Goal: Use online tool/utility: Use online tool/utility

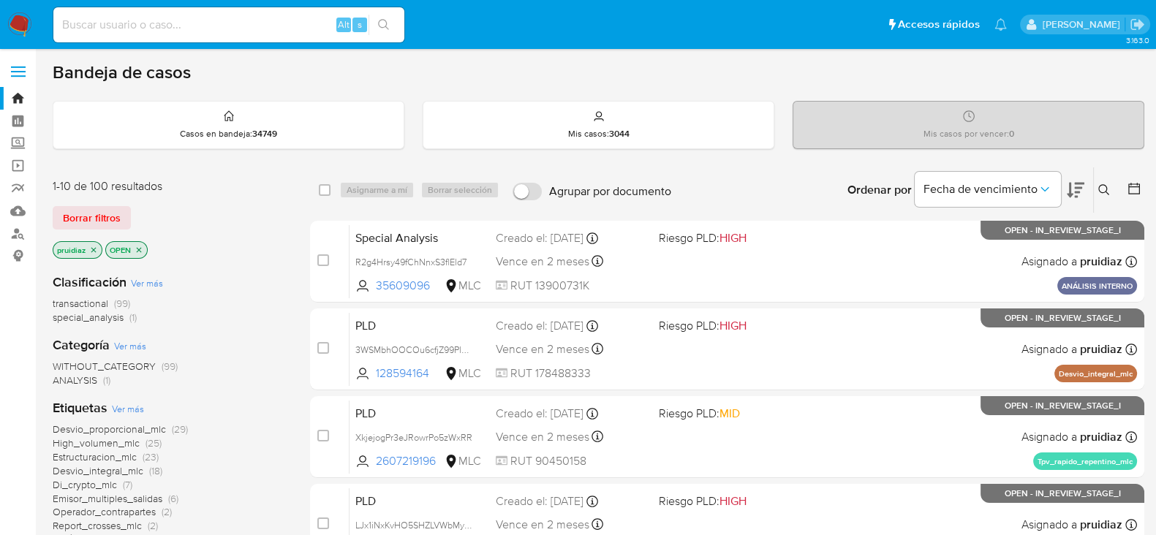
click at [1080, 189] on icon at bounding box center [1075, 190] width 18 height 18
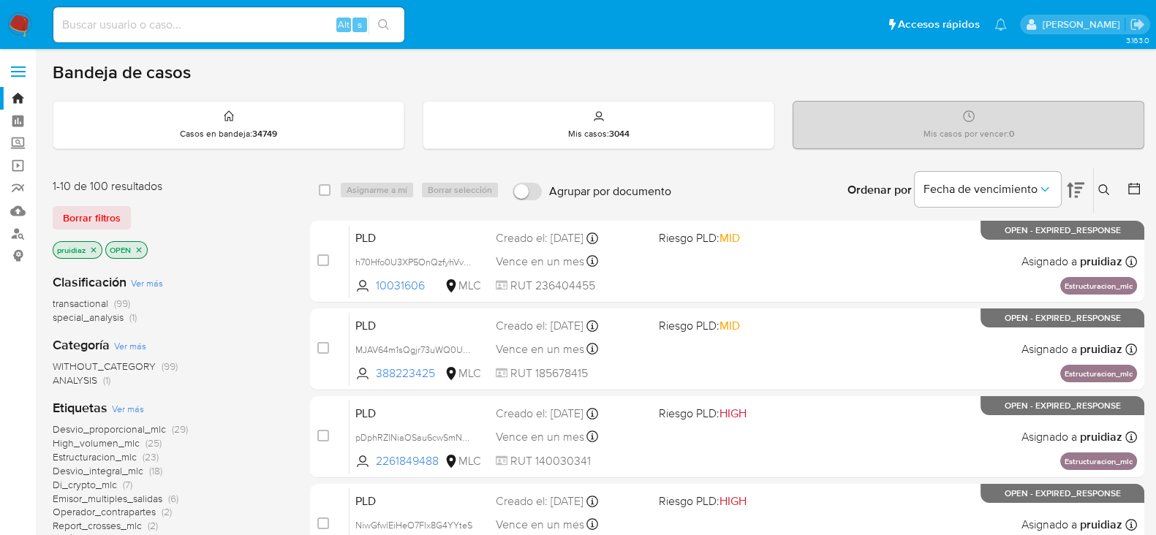
click at [1126, 195] on button at bounding box center [1135, 190] width 18 height 18
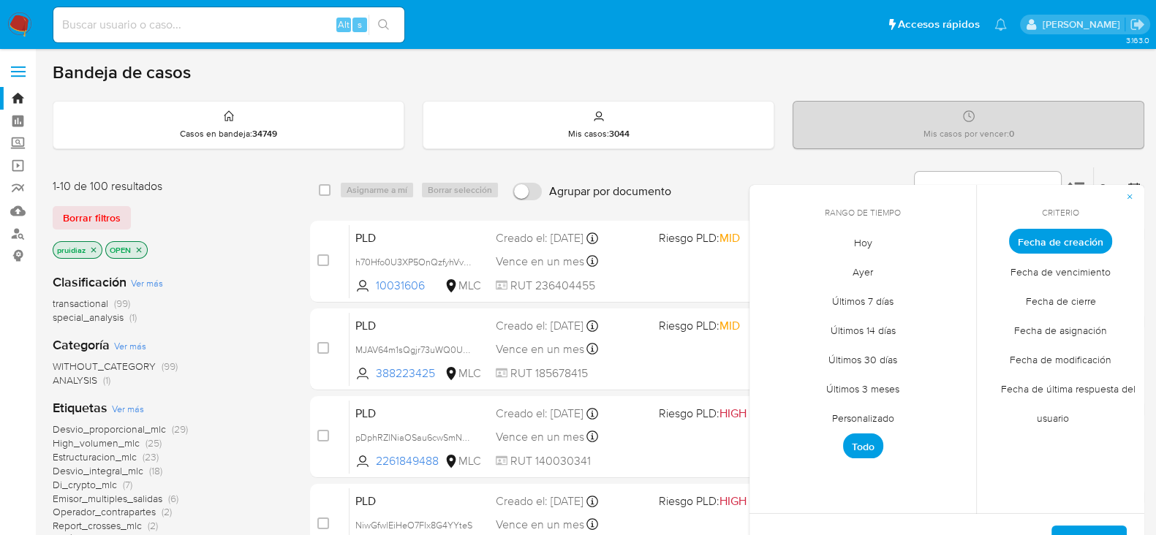
click at [860, 406] on span "Personalizado" at bounding box center [862, 418] width 93 height 30
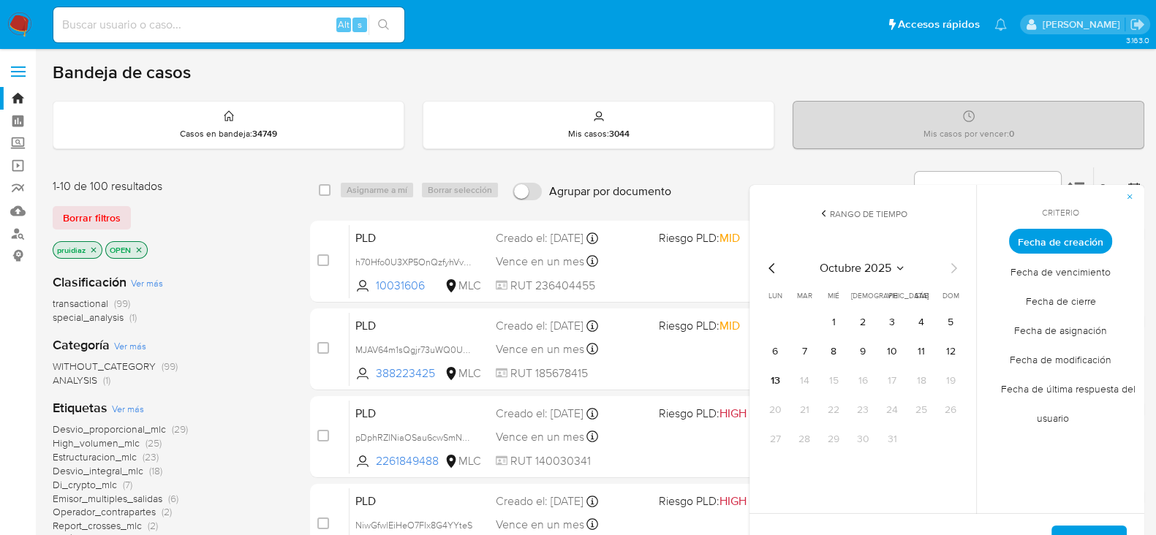
click at [766, 276] on icon "Mes anterior" at bounding box center [772, 268] width 18 height 18
click at [884, 316] on button "1" at bounding box center [891, 322] width 23 height 23
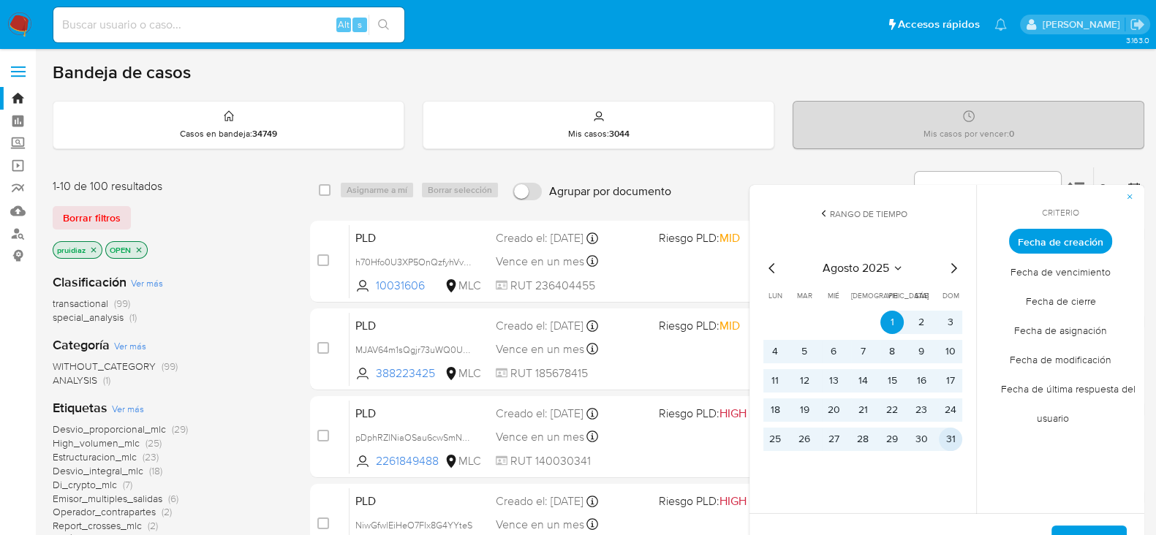
click at [961, 439] on button "31" at bounding box center [950, 439] width 23 height 23
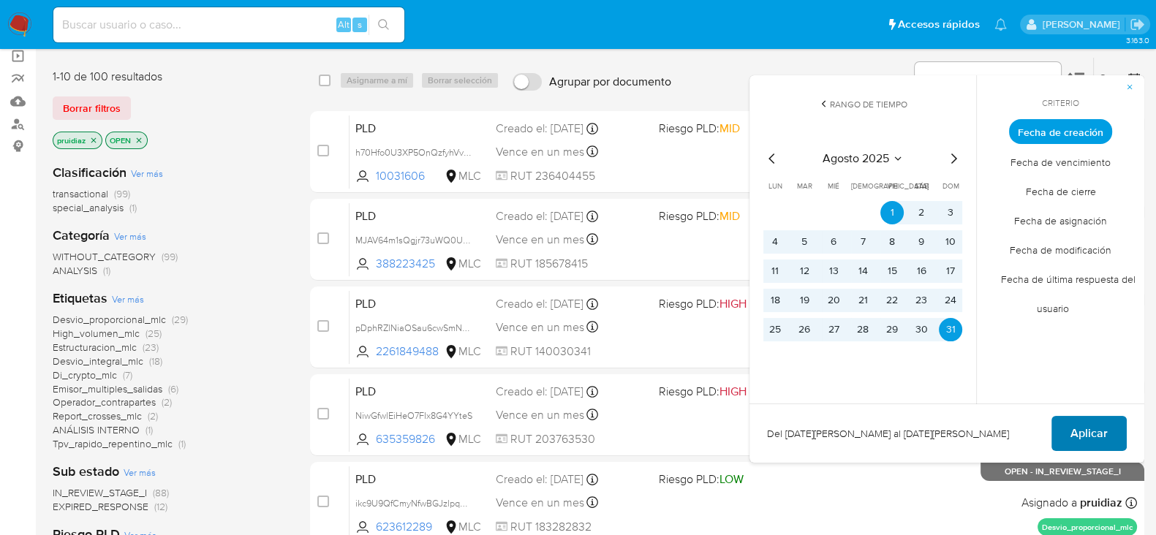
click at [1107, 436] on span "Aplicar" at bounding box center [1088, 433] width 37 height 32
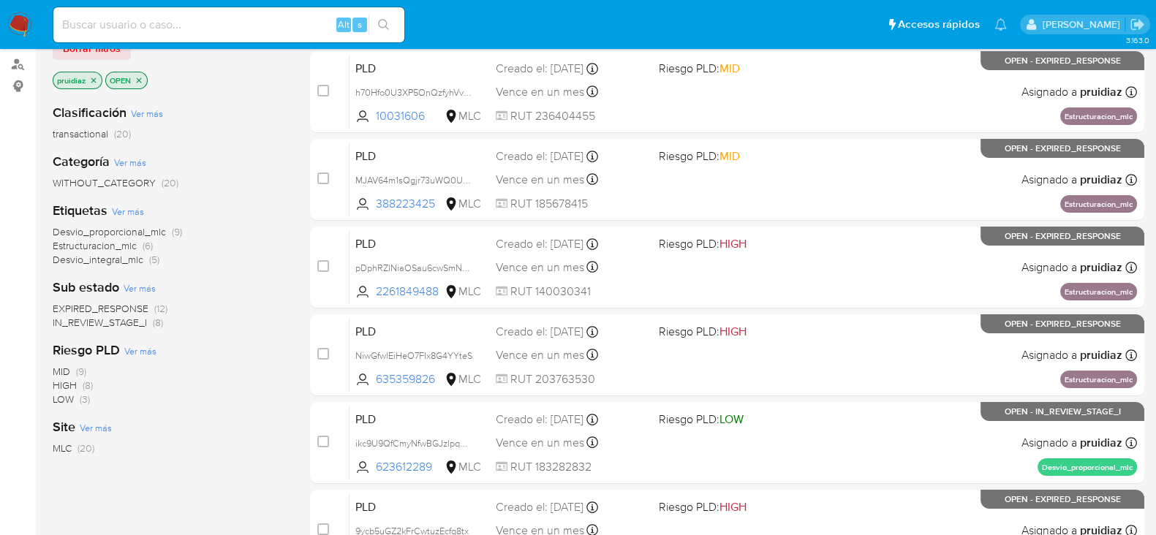
scroll to position [169, 0]
click at [115, 308] on span "EXPIRED_RESPONSE" at bounding box center [101, 309] width 96 height 15
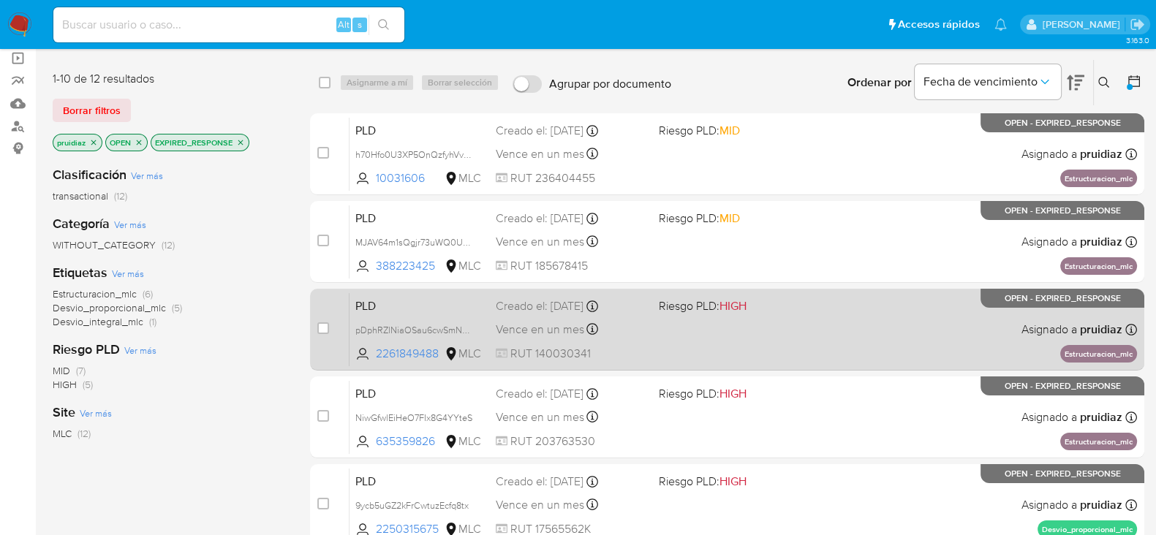
scroll to position [109, 0]
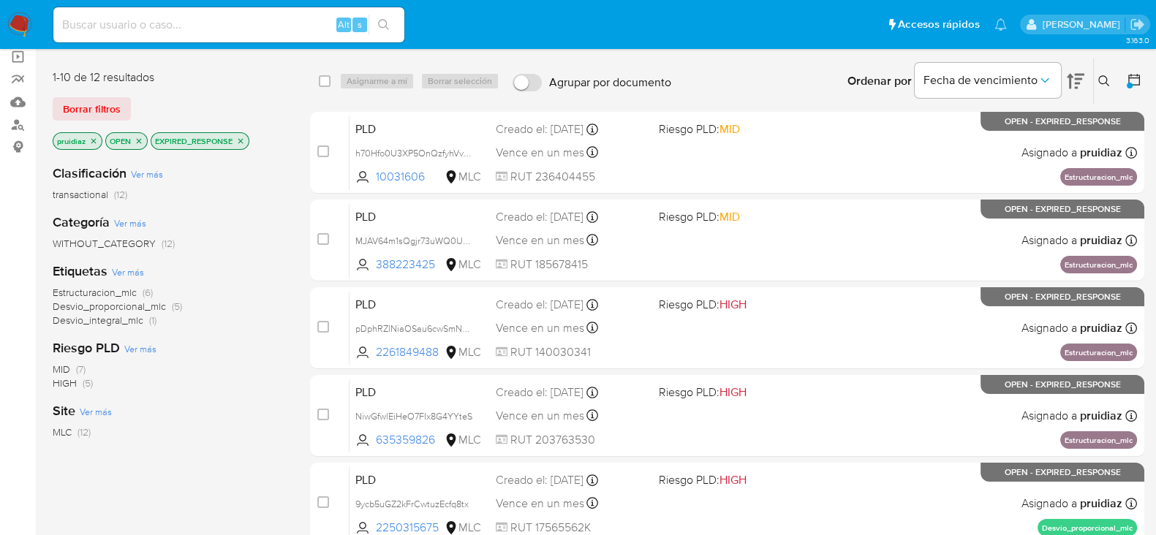
click at [149, 305] on span "Desvio_proporcional_mlc" at bounding box center [109, 306] width 113 height 15
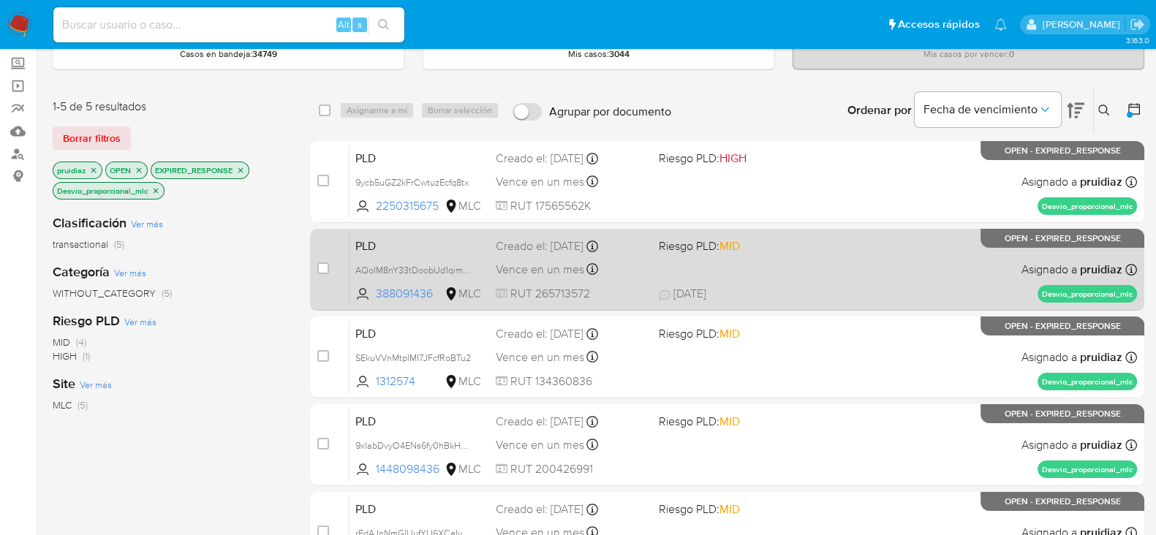
scroll to position [67, 0]
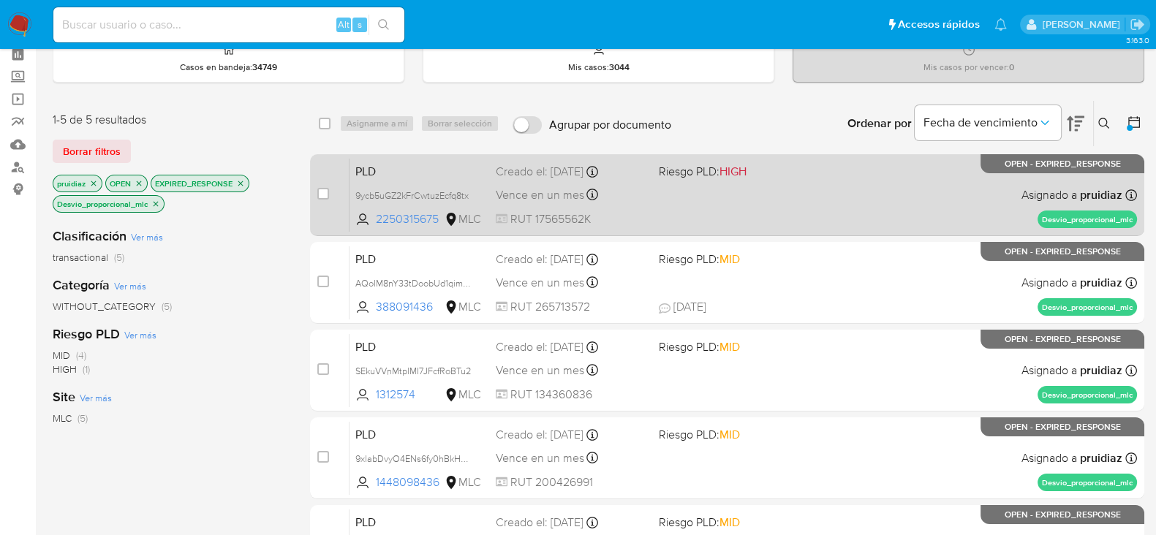
click at [928, 202] on div "PLD 9ycb5uGZ2kFrCwtuzEcfq8tx 2250315675 MLC Riesgo PLD: HIGH Creado el: 12/08/2…" at bounding box center [742, 195] width 787 height 74
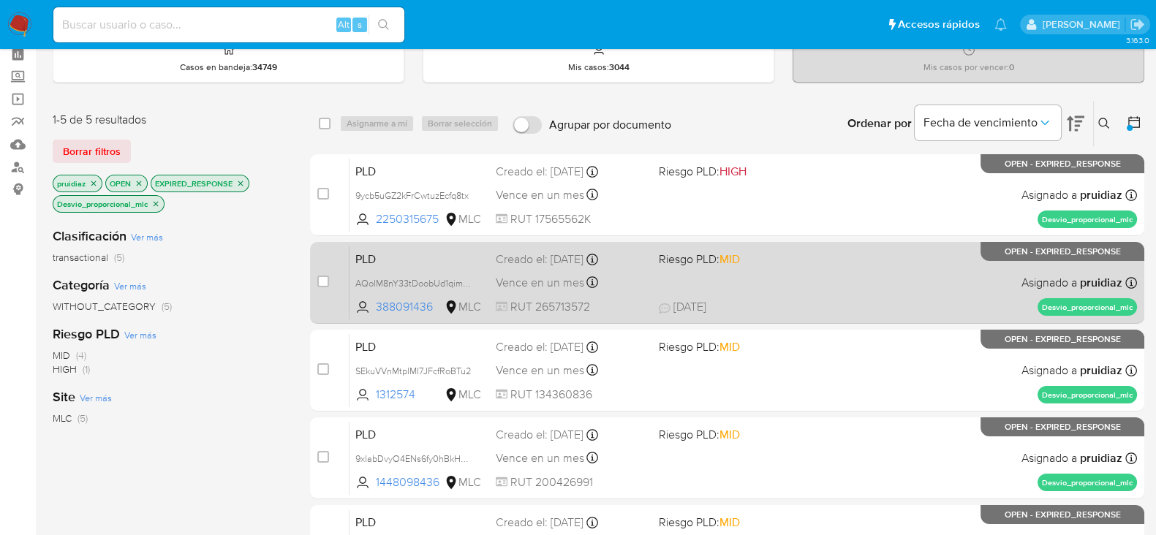
click at [795, 276] on div "PLD AQoIM8nY33tDoobUd1qimpr6 388091436 MLC Riesgo PLD: MID Creado el: 12/08/202…" at bounding box center [742, 283] width 787 height 74
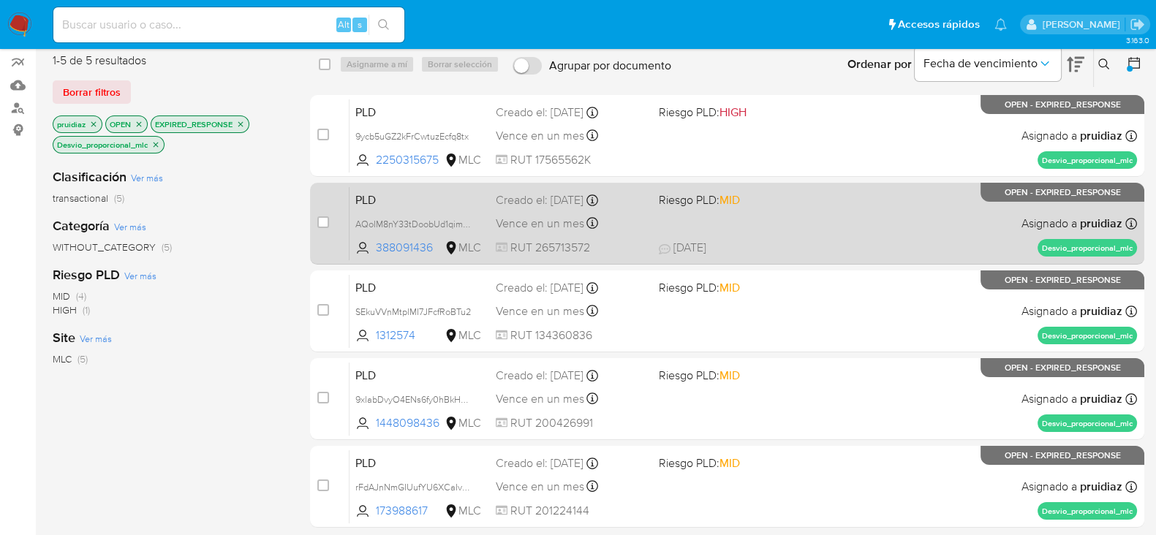
scroll to position [149, 0]
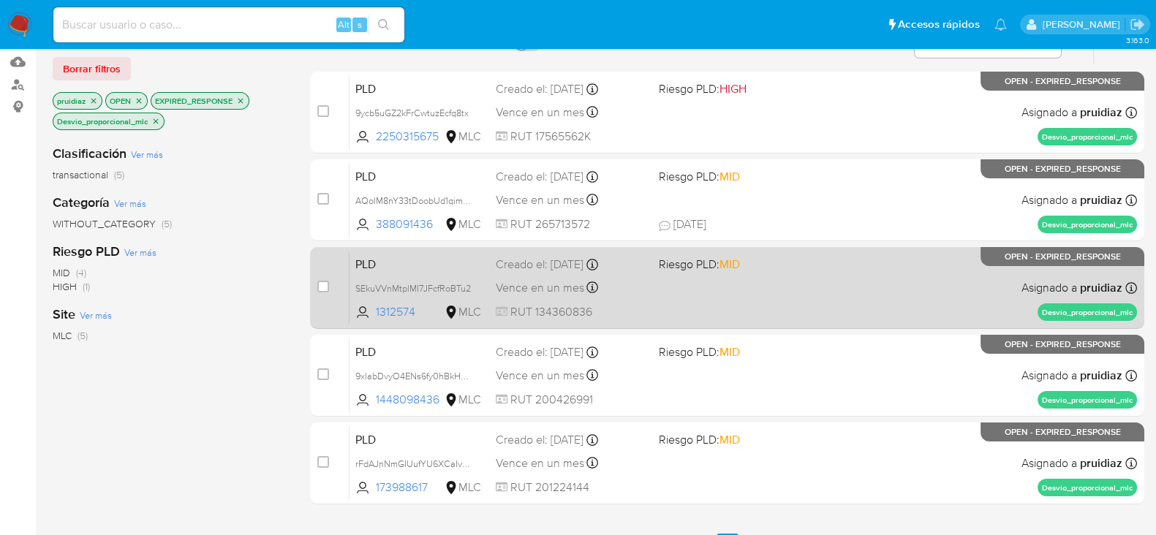
click at [769, 270] on span "Riesgo PLD: MID" at bounding box center [734, 263] width 151 height 19
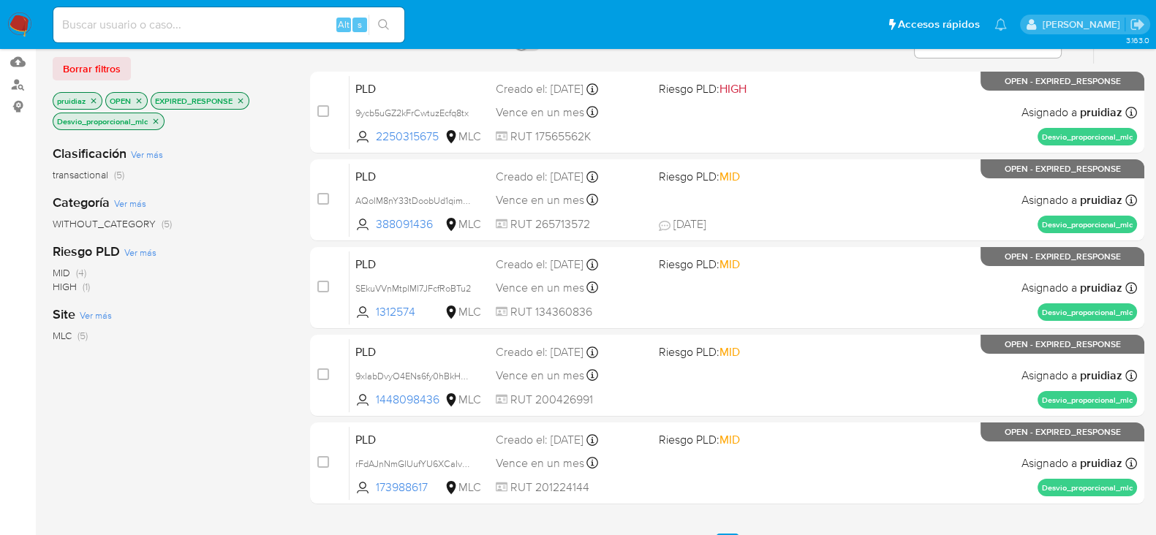
scroll to position [0, 0]
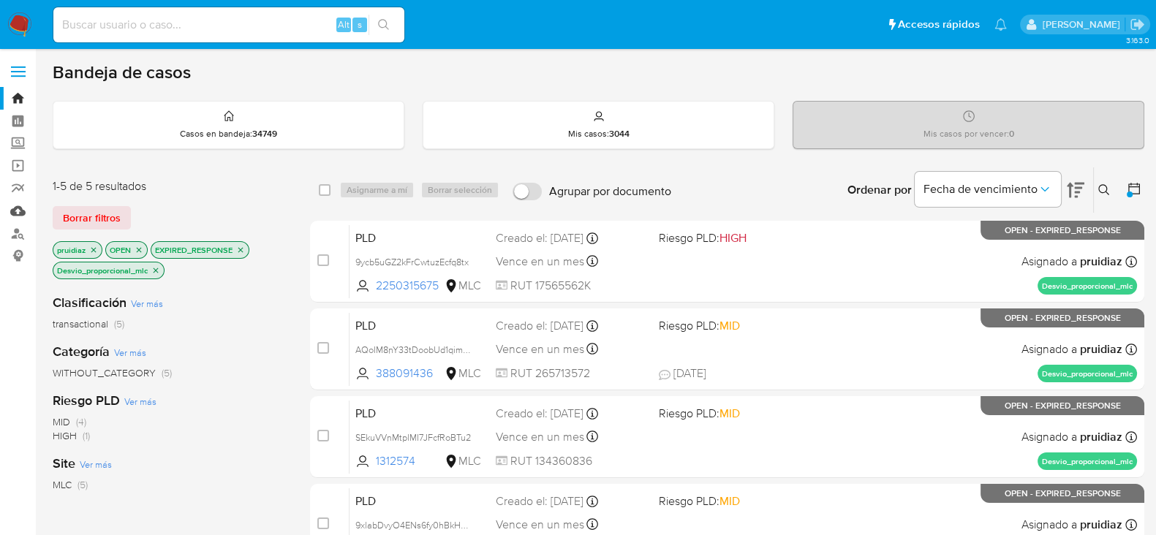
click at [16, 212] on link "Mulan" at bounding box center [87, 211] width 174 height 23
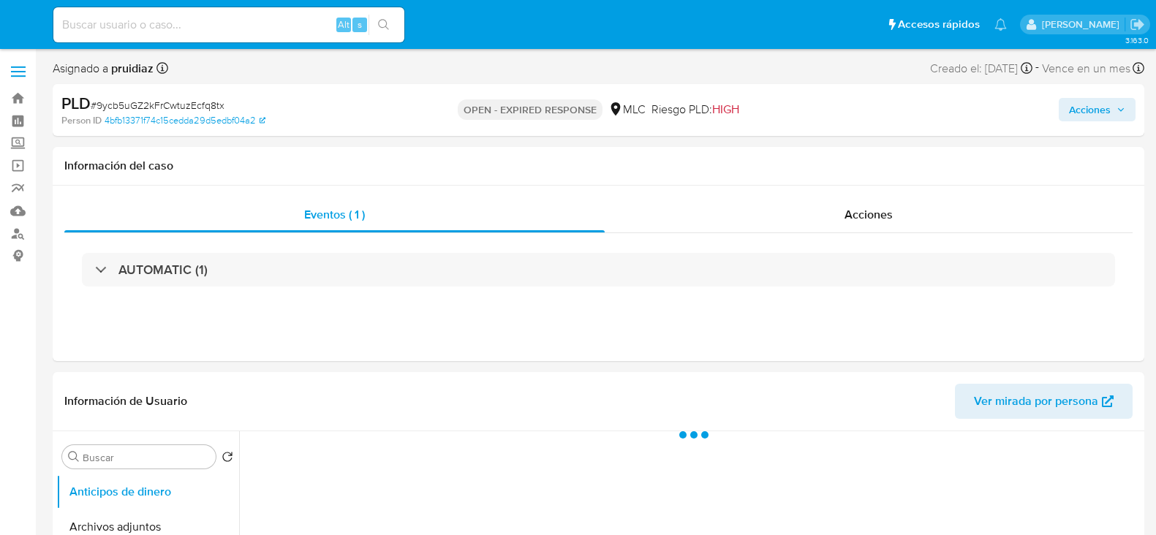
select select "10"
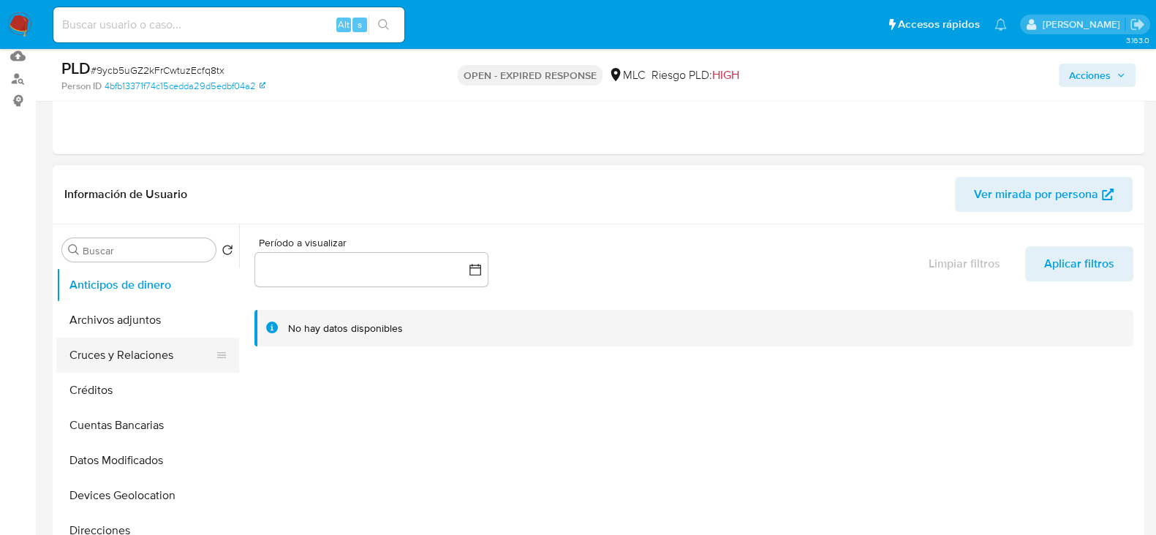
scroll to position [132, 0]
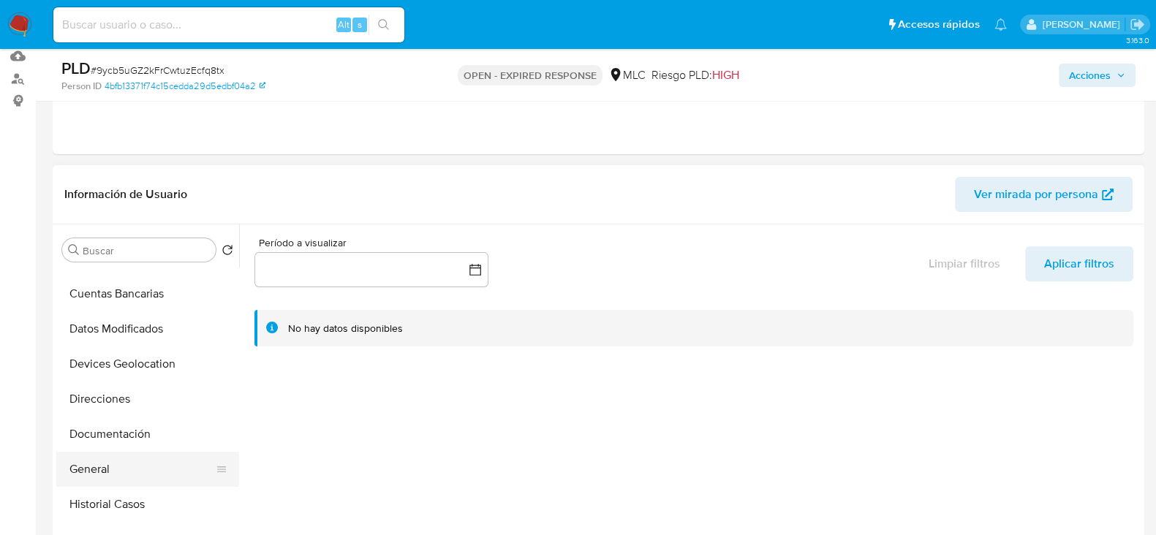
click at [88, 469] on button "General" at bounding box center [141, 469] width 171 height 35
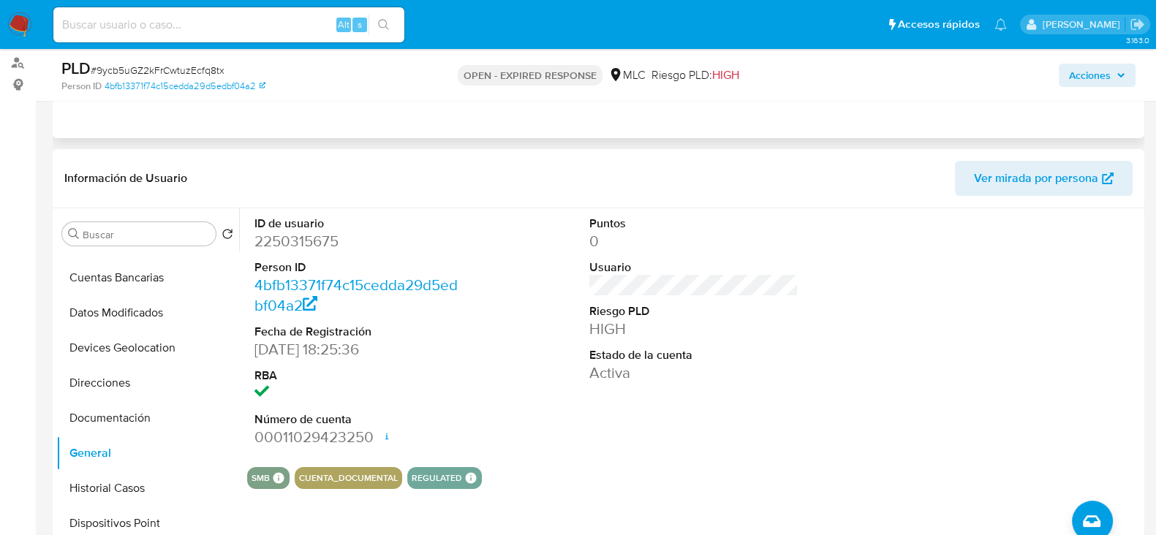
scroll to position [173, 0]
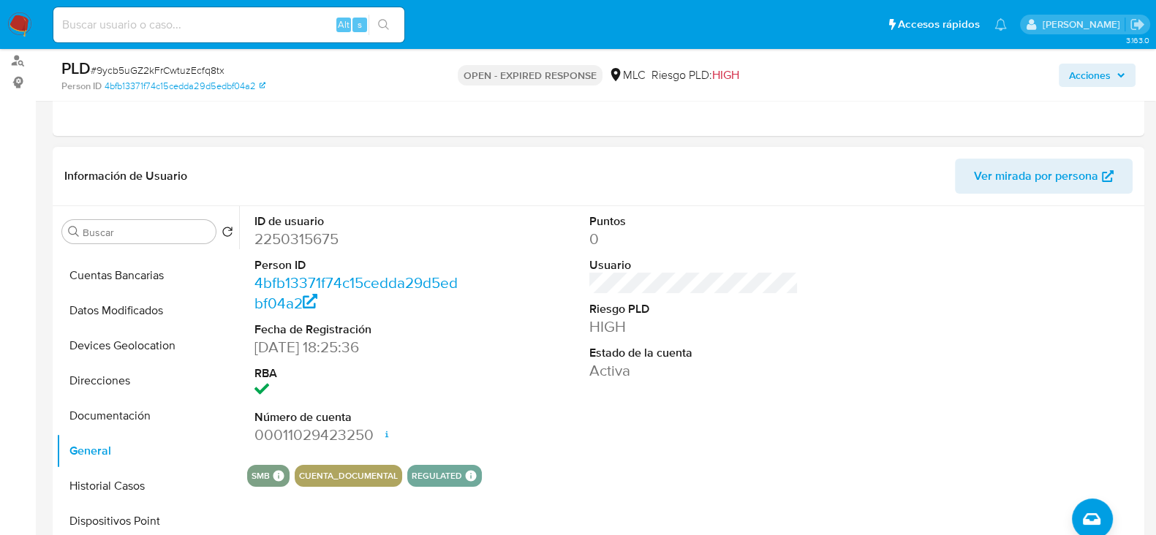
click at [311, 245] on dd "2250315675" at bounding box center [358, 239] width 209 height 20
copy dd "2250315675"
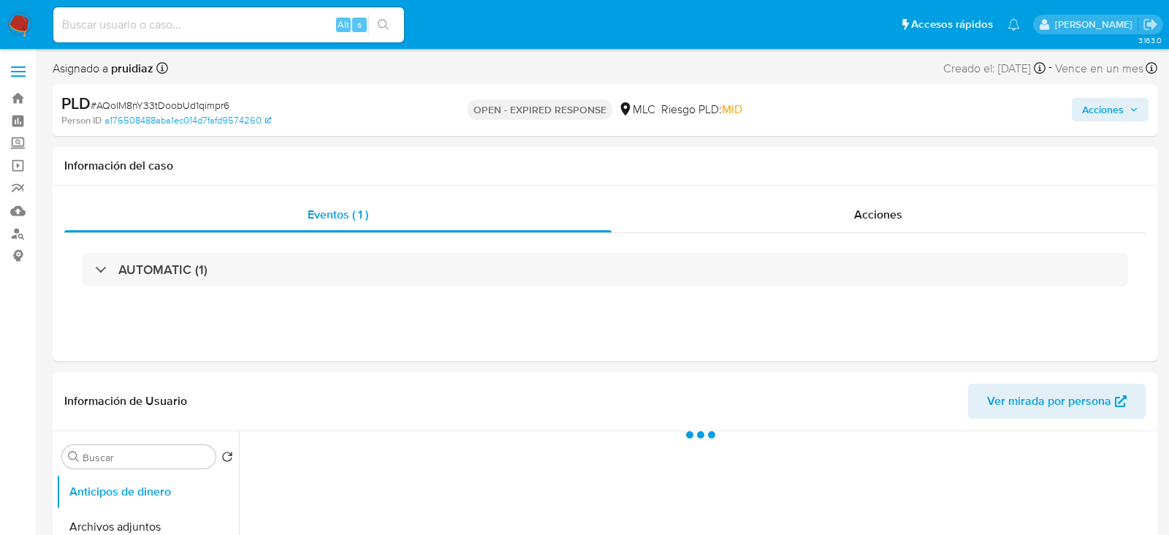
select select "10"
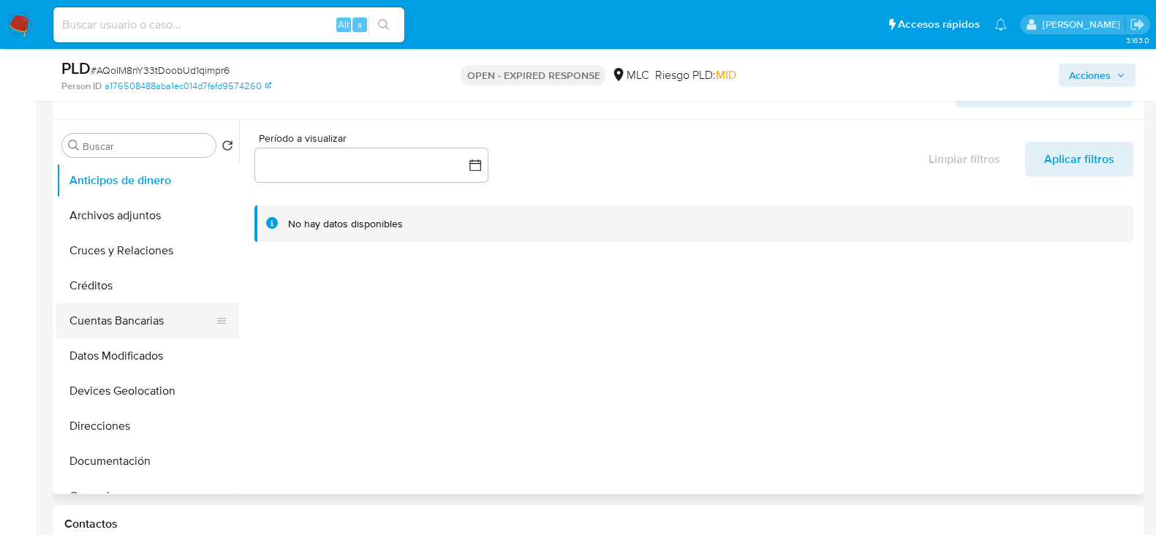
scroll to position [181, 0]
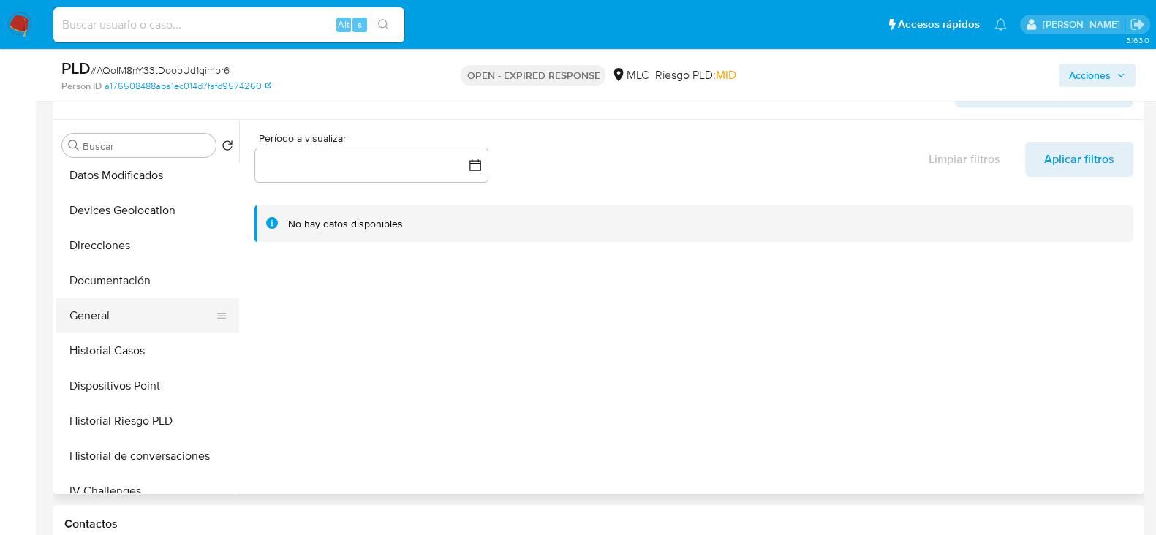
click at [94, 319] on button "General" at bounding box center [141, 315] width 171 height 35
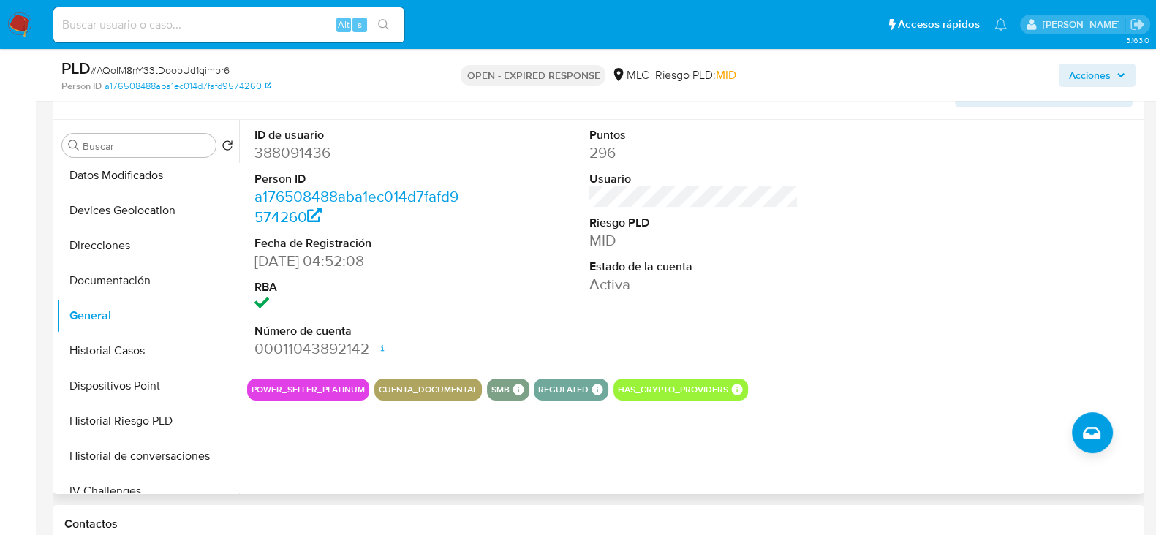
click at [300, 148] on dd "388091436" at bounding box center [358, 153] width 209 height 20
copy dd "388091436"
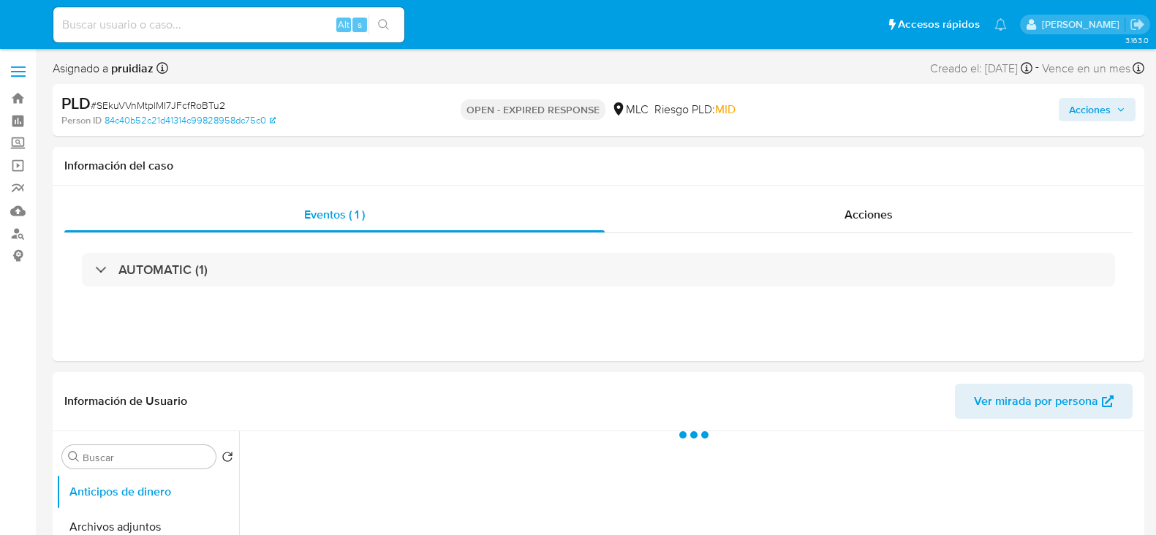
select select "10"
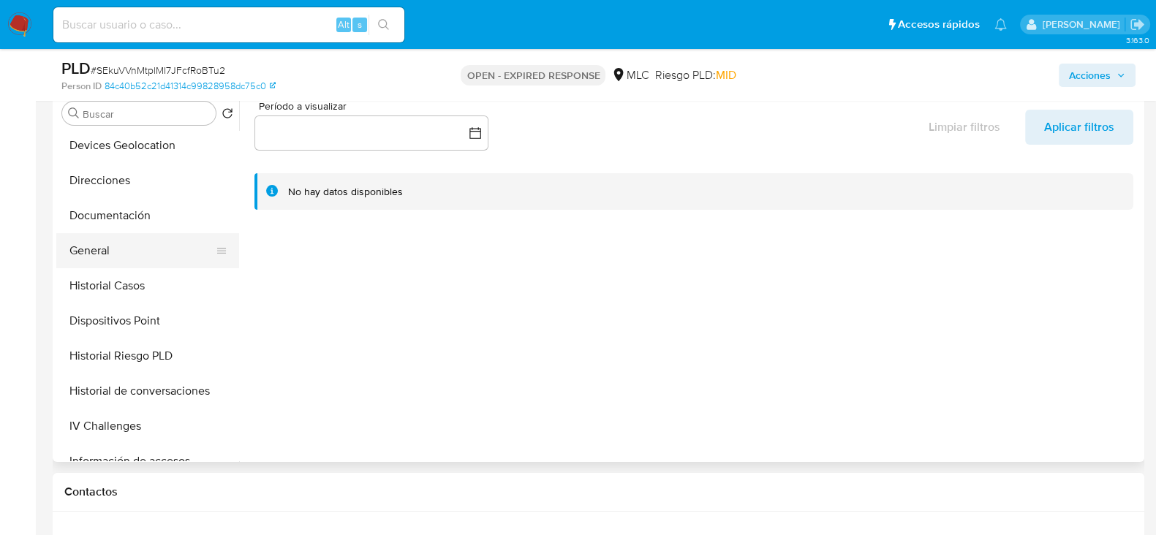
scroll to position [215, 0]
click at [99, 246] on button "General" at bounding box center [141, 249] width 171 height 35
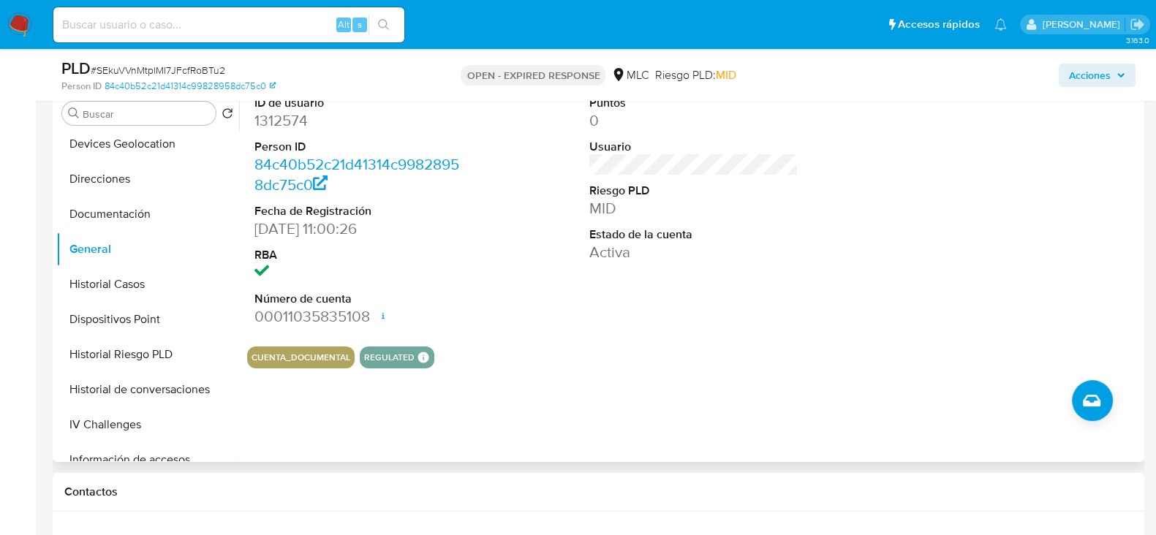
click at [285, 119] on dd "1312574" at bounding box center [358, 120] width 209 height 20
copy dd "1312574"
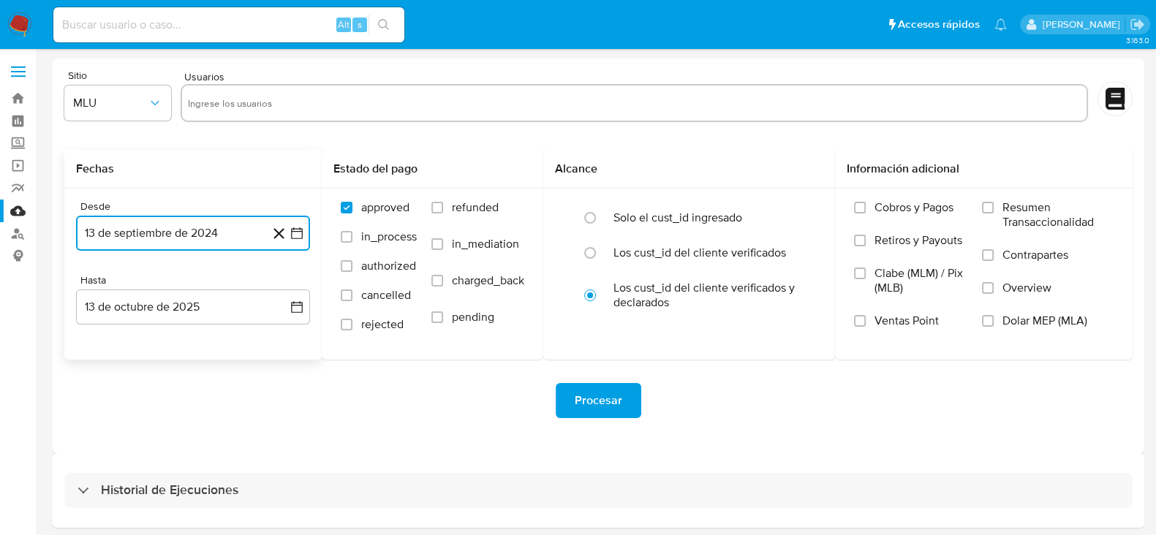
click at [301, 230] on icon "button" at bounding box center [296, 233] width 15 height 15
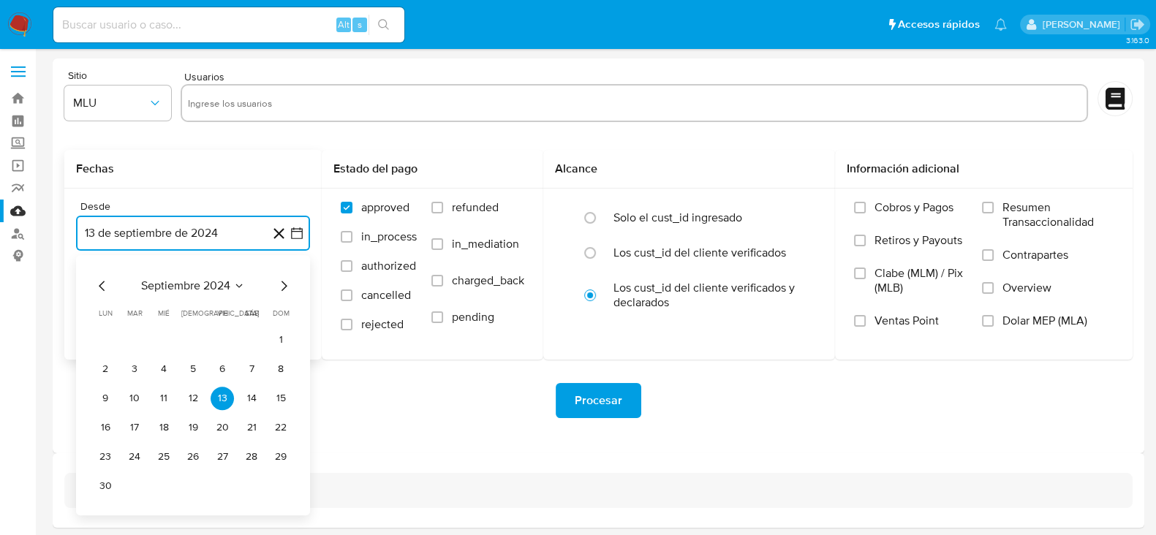
click at [283, 287] on icon "Mes siguiente" at bounding box center [284, 286] width 18 height 18
click at [102, 285] on icon "Mes anterior" at bounding box center [103, 286] width 18 height 18
click at [166, 455] on button "25" at bounding box center [163, 456] width 23 height 23
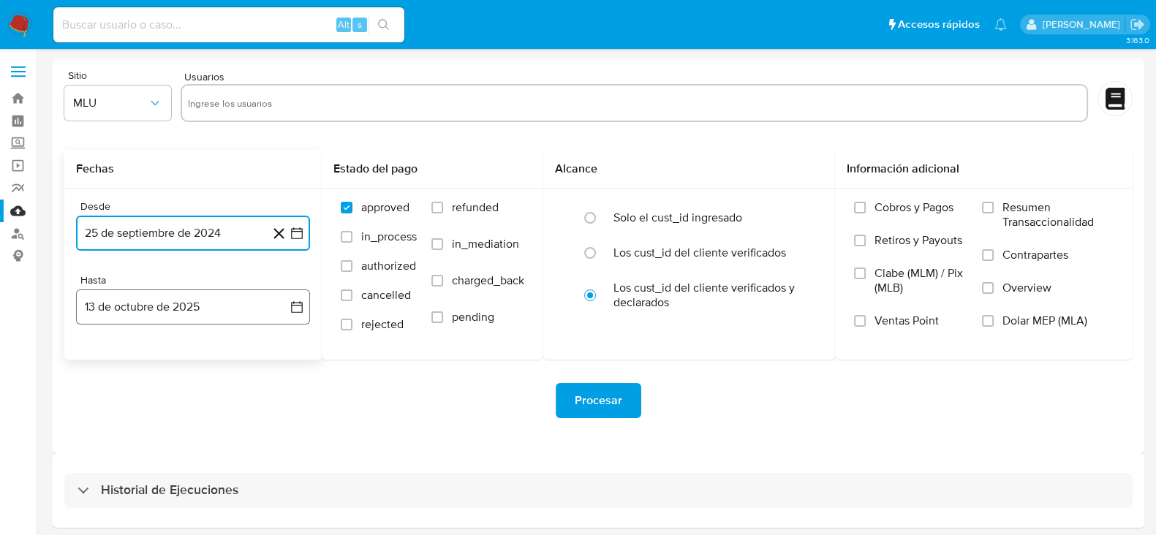
click at [295, 305] on icon "button" at bounding box center [296, 307] width 15 height 15
click at [96, 356] on icon "Mes anterior" at bounding box center [103, 360] width 18 height 18
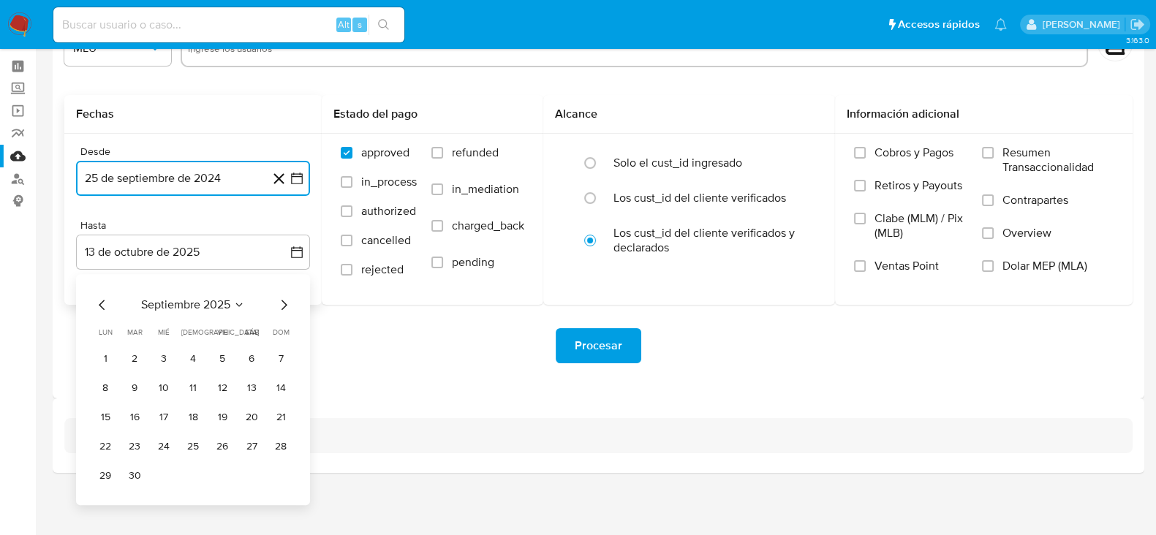
scroll to position [53, 0]
click at [158, 440] on button "24" at bounding box center [163, 448] width 23 height 23
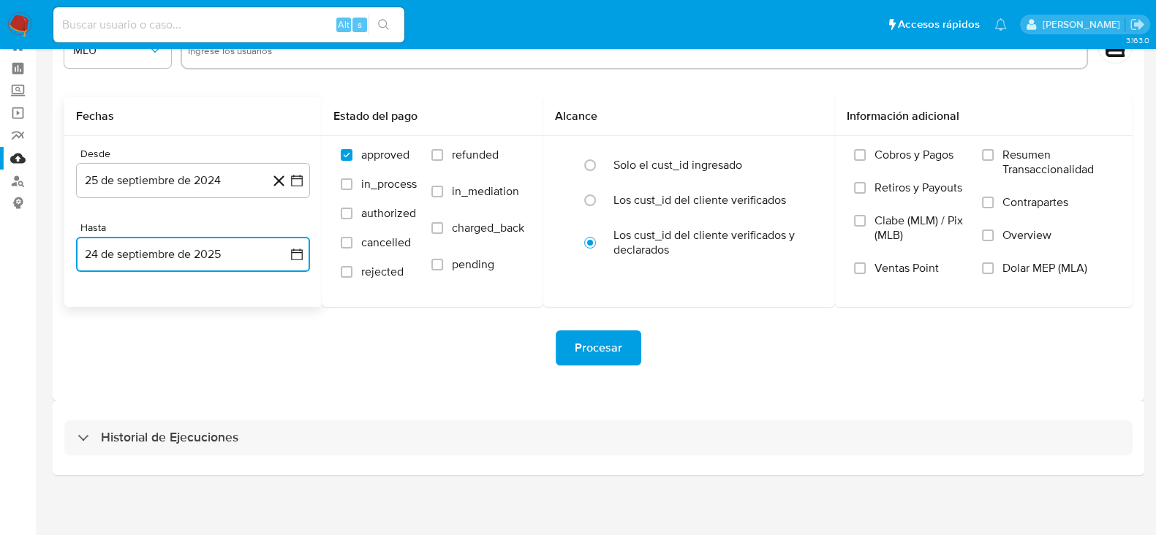
scroll to position [0, 0]
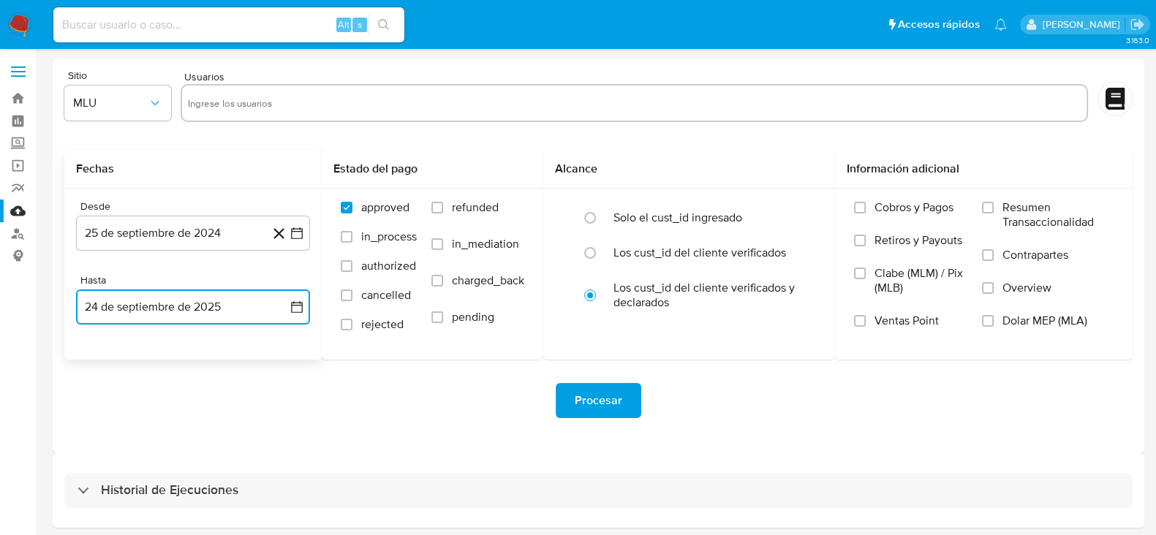
click at [217, 106] on input "text" at bounding box center [634, 102] width 893 height 23
type input "2250315675"
paste input "388091436"
type input "388091436"
paste input "1312574"
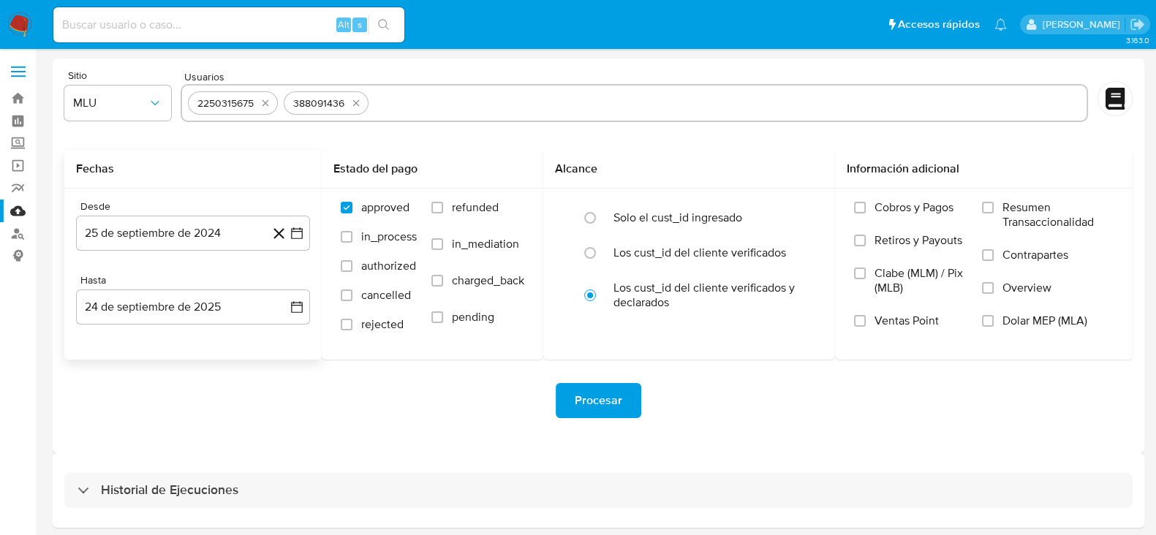
type input "1312574"
click at [144, 105] on span "MLU" at bounding box center [110, 103] width 75 height 15
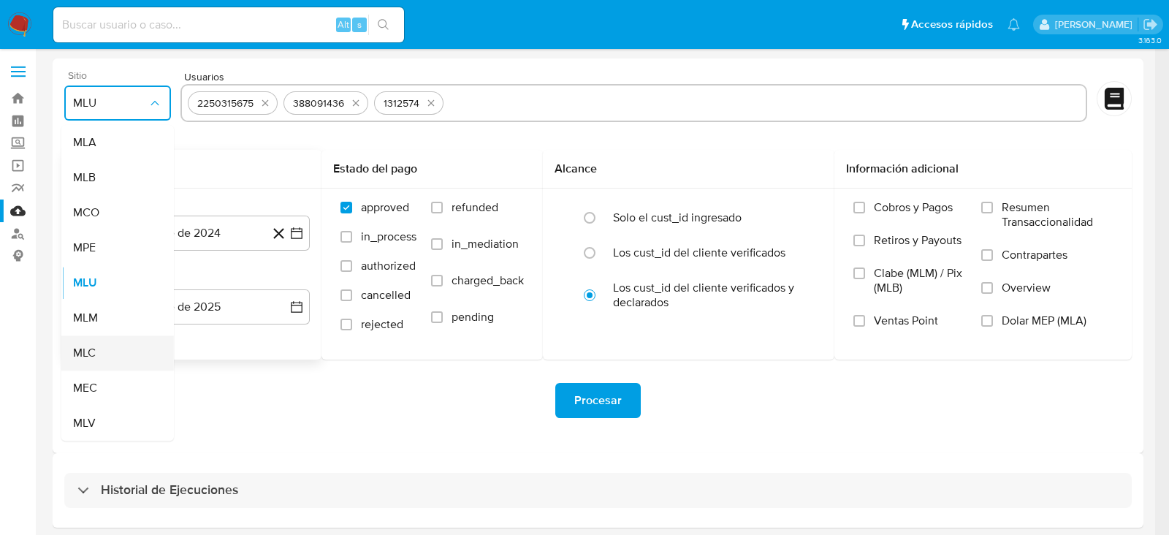
click at [95, 360] on span "MLC" at bounding box center [84, 353] width 23 height 15
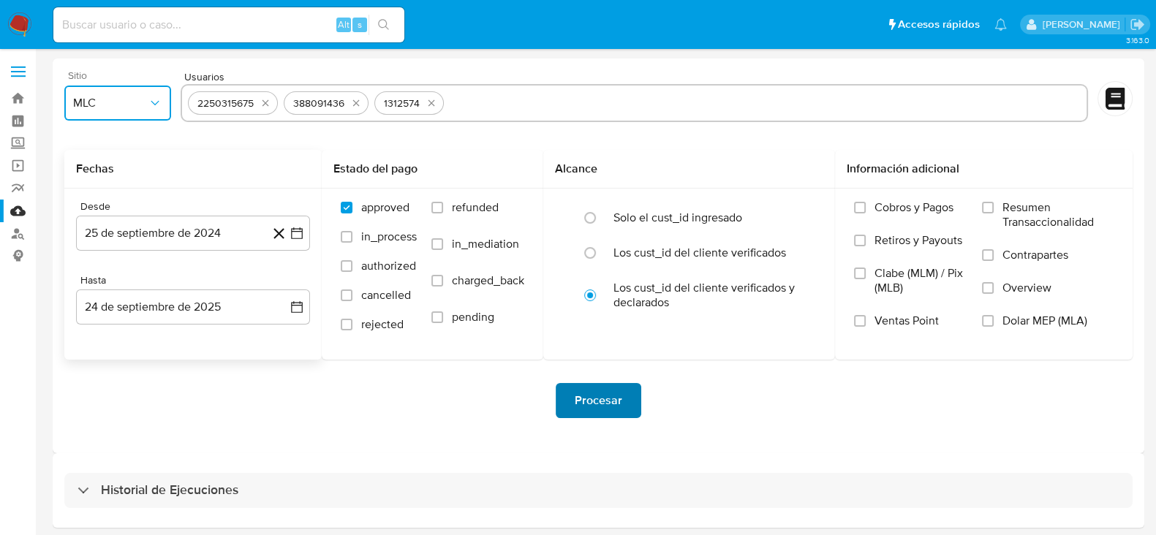
click at [630, 409] on button "Procesar" at bounding box center [599, 400] width 86 height 35
